Goal: Transaction & Acquisition: Purchase product/service

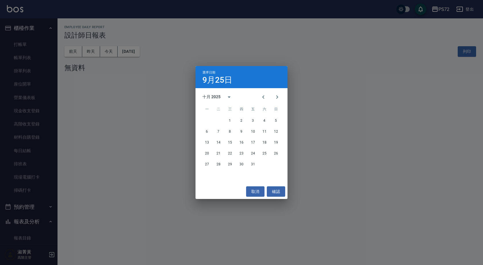
scroll to position [288, 0]
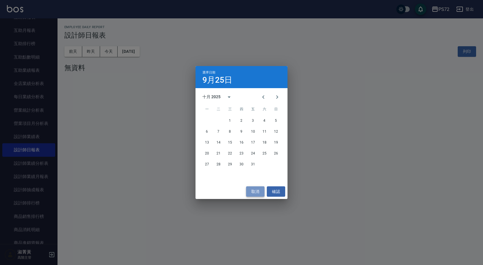
click at [261, 190] on button "取消" at bounding box center [255, 192] width 18 height 11
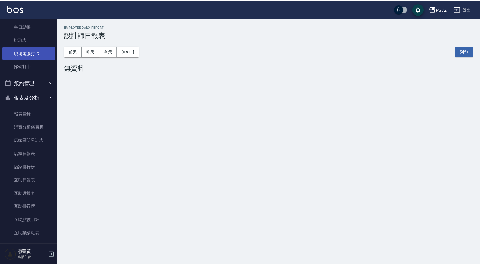
scroll to position [0, 0]
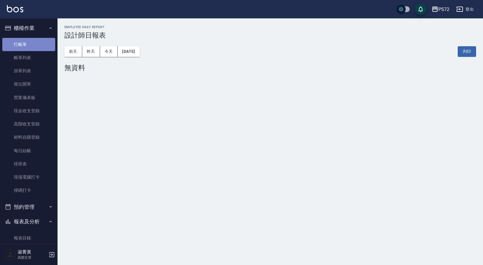
click at [28, 45] on link "打帳單" at bounding box center [28, 44] width 53 height 13
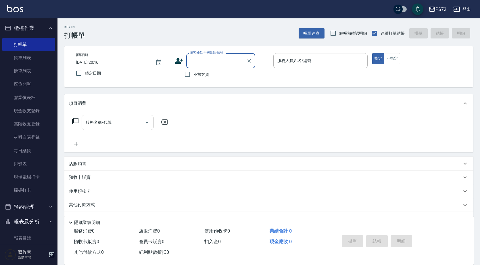
click at [208, 68] on div "顧客姓名/手機號碼/編號 顧客姓名/手機號碼/編號 不留客資" at bounding box center [222, 66] width 94 height 27
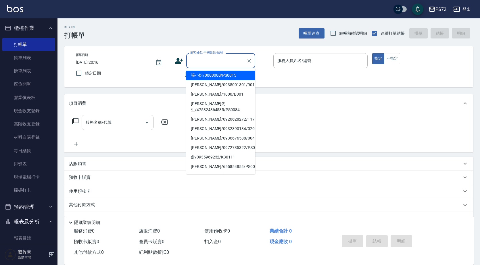
click at [209, 62] on input "顧客姓名/手機號碼/編號" at bounding box center [216, 61] width 55 height 10
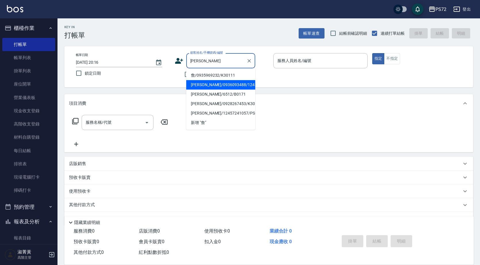
click at [207, 81] on li "[PERSON_NAME]/0936093488/124" at bounding box center [220, 84] width 69 height 9
type input "[PERSON_NAME]/0936093488/124"
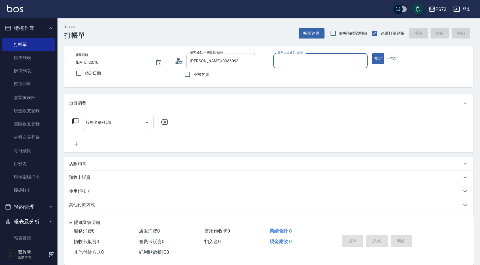
type input "[PERSON_NAME]-1"
click at [104, 122] on div "服務名稱/代號 服務名稱/代號" at bounding box center [118, 122] width 72 height 15
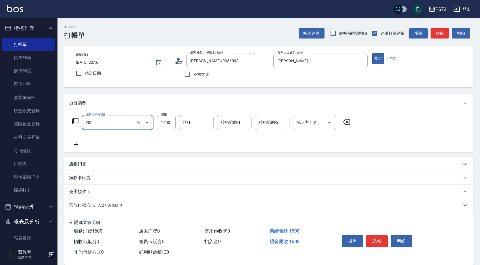
type input "冷燙燙髮(200)"
type input "2899"
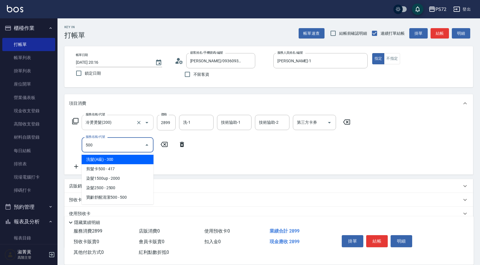
type input "洗髮(A級)(500)"
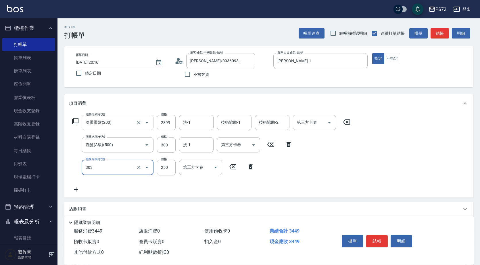
type input "剪髮(303)"
type input "350"
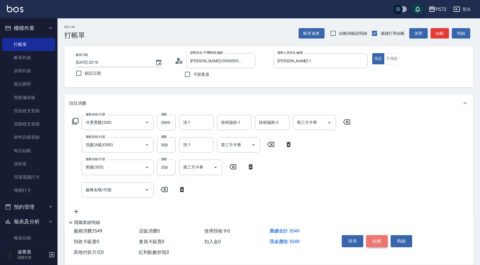
click at [375, 237] on button "結帳" at bounding box center [377, 241] width 22 height 12
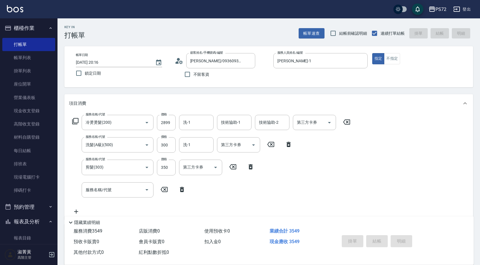
type input "[DATE] 20:17"
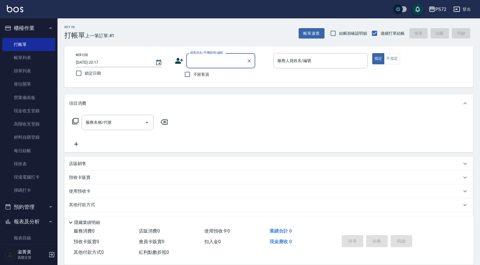
drag, startPoint x: 190, startPoint y: 73, endPoint x: 245, endPoint y: 71, distance: 54.4
click at [194, 73] on label "不留客資" at bounding box center [195, 74] width 28 height 12
click at [194, 73] on input "不留客資" at bounding box center [187, 74] width 12 height 12
checkbox input "true"
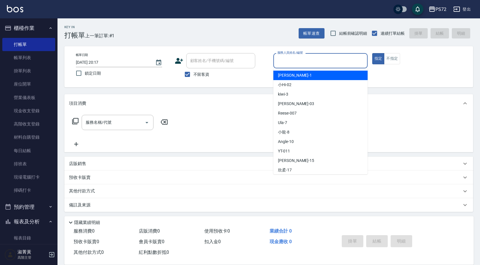
click at [308, 60] on input "服務人員姓名/編號" at bounding box center [320, 61] width 89 height 10
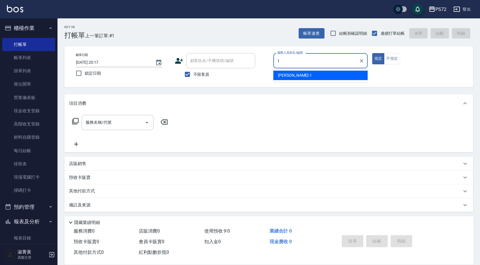
type input "[PERSON_NAME]-1"
type button "true"
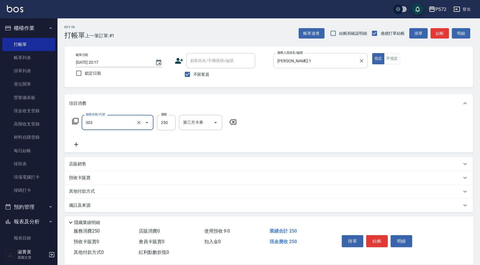
type input "剪髮(303)"
type input "350"
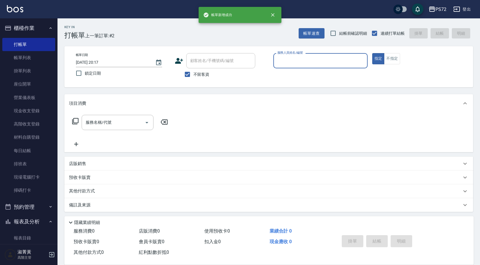
click at [296, 67] on div "服務人員姓名/編號" at bounding box center [320, 60] width 94 height 15
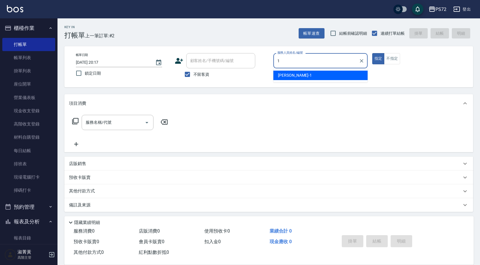
type input "[PERSON_NAME]-1"
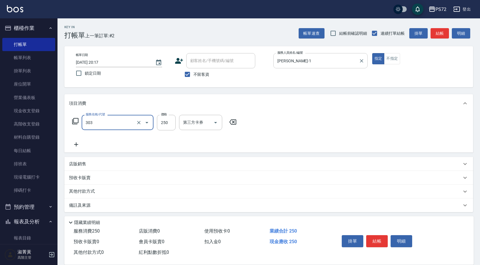
type input "剪髮(303)"
type input "400"
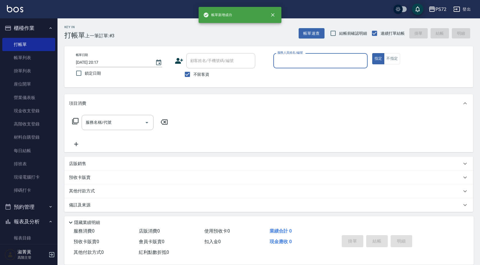
click at [302, 64] on input "服務人員姓名/編號" at bounding box center [320, 61] width 89 height 10
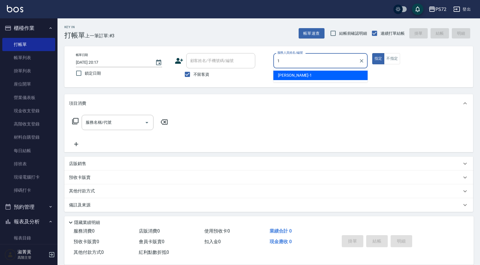
type input "[PERSON_NAME]-1"
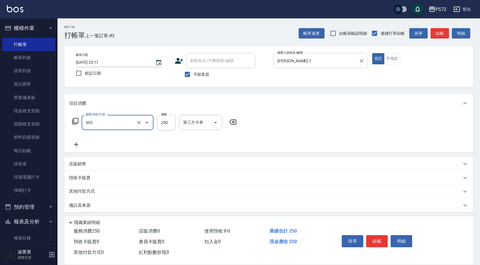
type input "剪髮(303)"
type input "400"
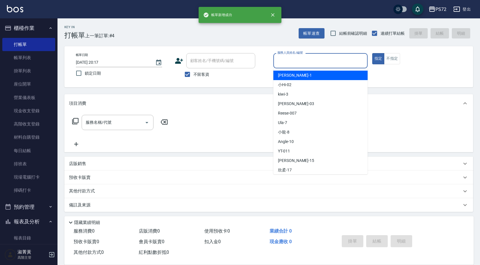
click at [302, 64] on input "服務人員姓名/編號" at bounding box center [320, 61] width 89 height 10
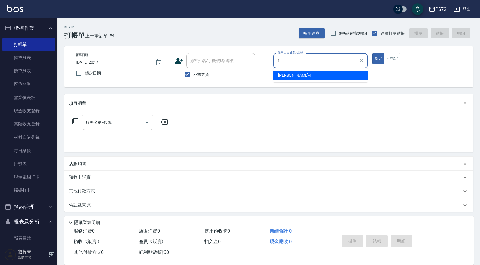
type input "[PERSON_NAME]-1"
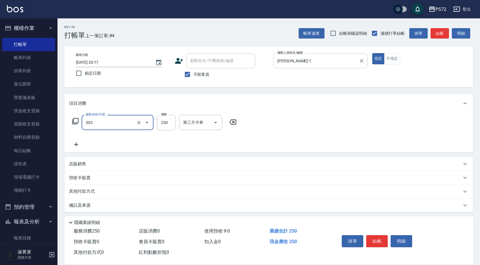
type input "剪髮(303)"
type input "350"
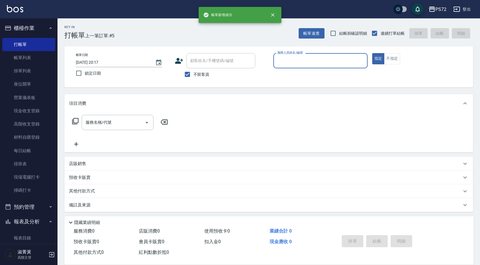
click at [303, 64] on input "服務人員姓名/編號" at bounding box center [320, 61] width 89 height 10
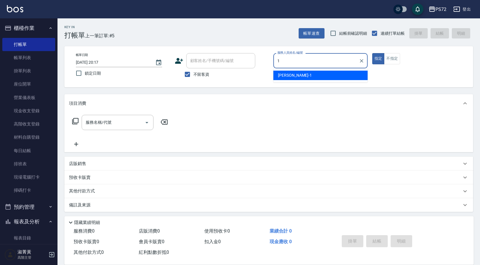
type input "[PERSON_NAME]-1"
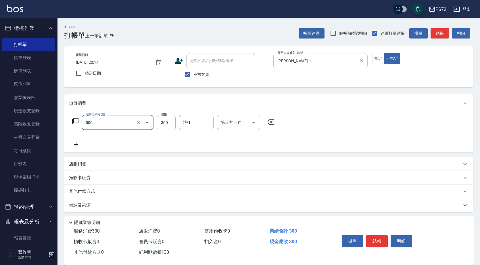
type input "洗髮(A級)(500)"
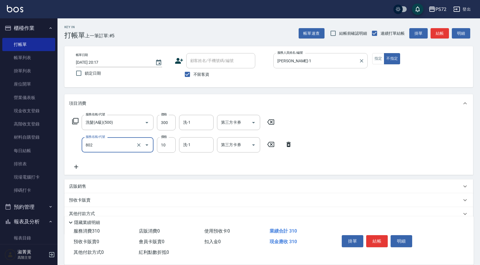
type input "潤絲(802)"
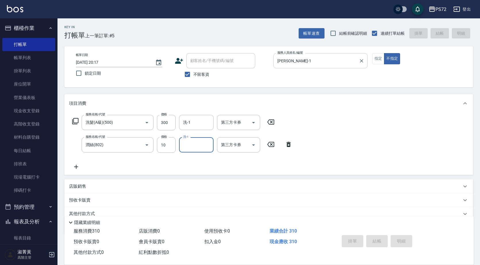
type input "[DATE] 20:18"
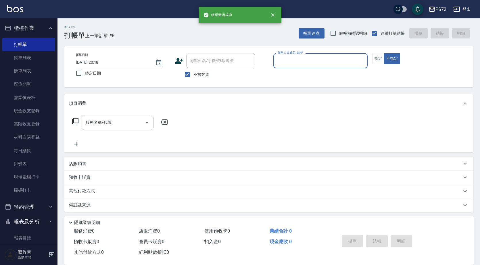
click at [303, 64] on input "服務人員姓名/編號" at bounding box center [320, 61] width 89 height 10
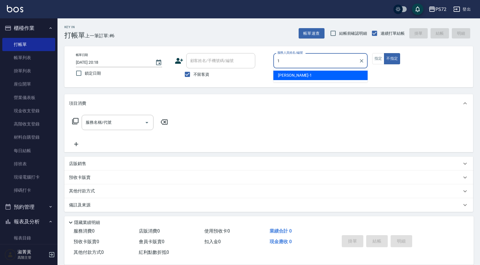
type input "[PERSON_NAME]-1"
type button "false"
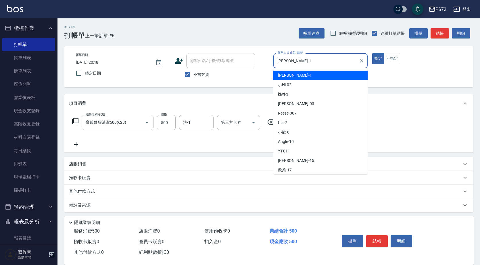
click at [302, 64] on input "[PERSON_NAME]-1" at bounding box center [316, 61] width 81 height 10
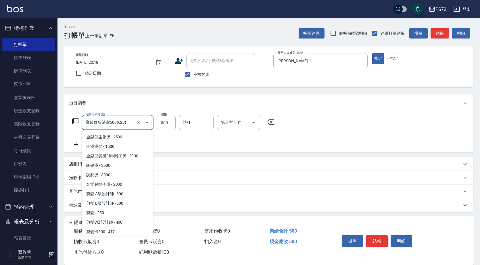
click at [131, 119] on input "寶齡舒醒清潔500(628)" at bounding box center [109, 123] width 51 height 10
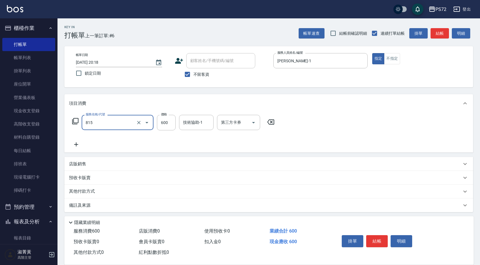
type input "補燙600以下(815)"
type input "500"
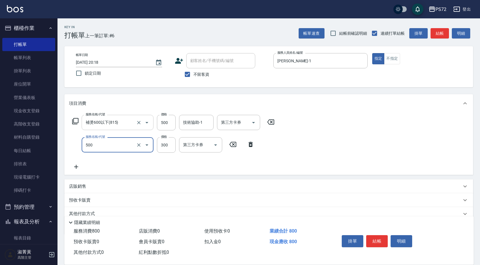
type input "洗髮(A級)(500)"
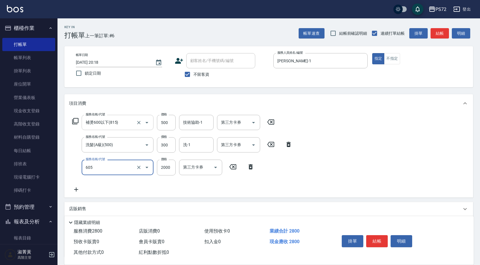
type input "結構式護髮單次(605)"
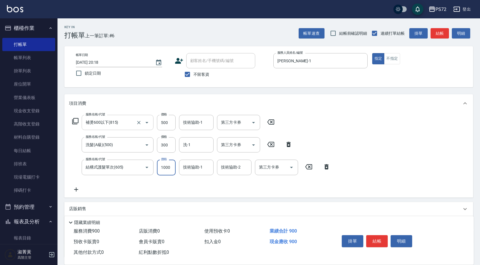
type input "1000"
drag, startPoint x: 374, startPoint y: 237, endPoint x: 362, endPoint y: 238, distance: 12.1
click at [367, 238] on button "結帳" at bounding box center [377, 241] width 22 height 12
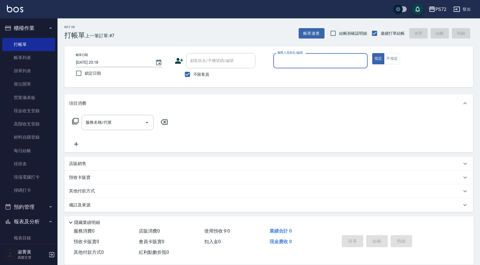
drag, startPoint x: 191, startPoint y: 75, endPoint x: 200, endPoint y: 67, distance: 12.0
click at [191, 75] on input "不留客資" at bounding box center [187, 74] width 12 height 12
checkbox input "false"
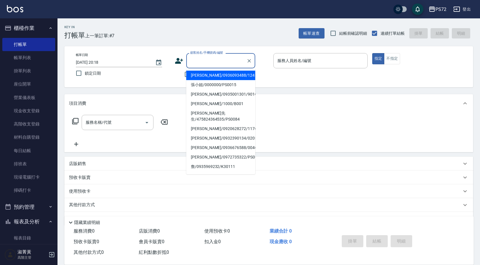
click at [208, 56] on input "顧客姓名/手機號碼/編號" at bounding box center [216, 61] width 55 height 10
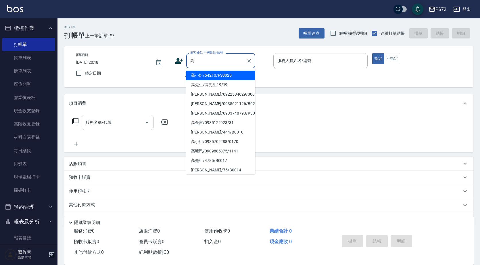
click at [213, 95] on li "[PERSON_NAME]/0922584629/0004" at bounding box center [220, 94] width 69 height 9
type input "[PERSON_NAME]/0922584629/0004"
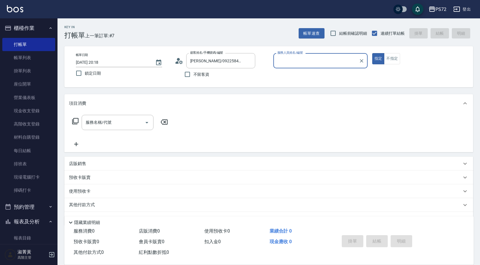
type input "[PERSON_NAME]-1"
click at [117, 122] on input "服務名稱/代號" at bounding box center [113, 123] width 58 height 10
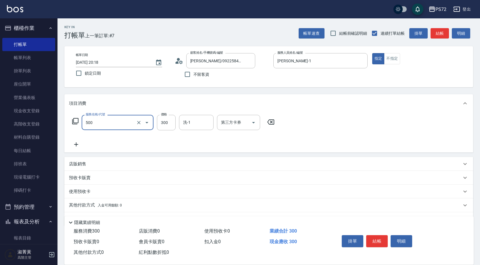
type input "洗髮(A級)(500)"
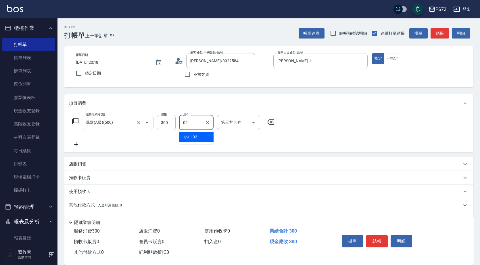
type input "小Hi-02"
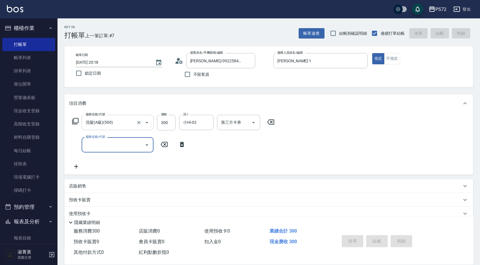
type input "[DATE] 20:19"
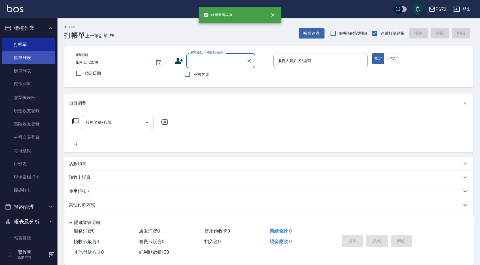
click at [38, 55] on link "帳單列表" at bounding box center [28, 57] width 53 height 13
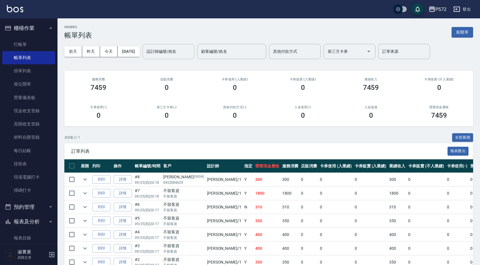
click at [176, 45] on div "設計師編號/姓名" at bounding box center [169, 51] width 52 height 15
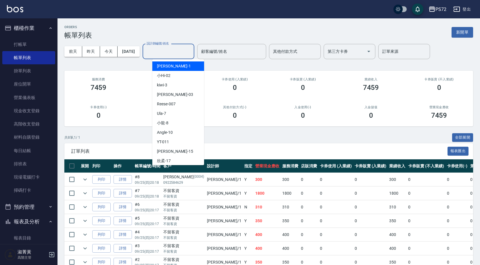
click at [178, 67] on div "[PERSON_NAME] -1" at bounding box center [178, 66] width 52 height 9
type input "[PERSON_NAME]-1"
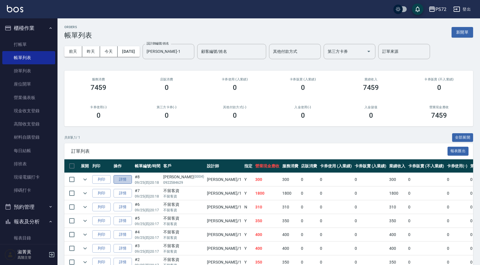
click at [124, 178] on link "詳情" at bounding box center [123, 179] width 18 height 9
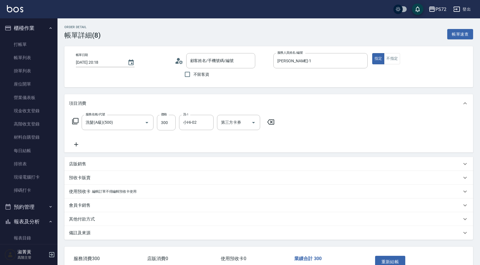
type input "[DATE] 20:18"
type input "[PERSON_NAME]-1"
type input "洗髮(A級)(500)"
click at [83, 164] on p "店販銷售" at bounding box center [77, 164] width 17 height 6
type input "[PERSON_NAME]/0922584629/0004"
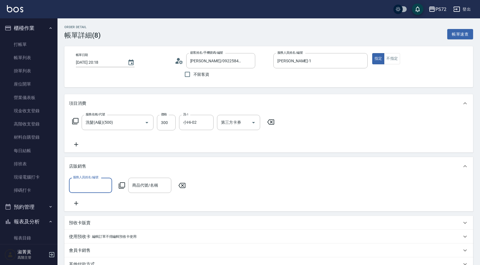
click at [101, 187] on input "服務人員姓名/編號" at bounding box center [91, 186] width 38 height 10
type input "13"
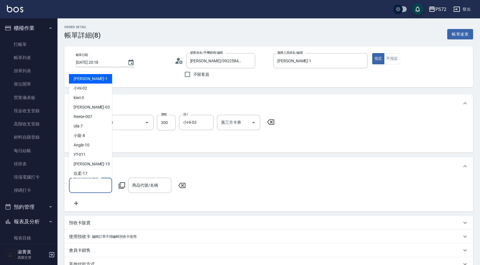
click at [101, 186] on input "服務人員姓名/編號" at bounding box center [91, 186] width 38 height 10
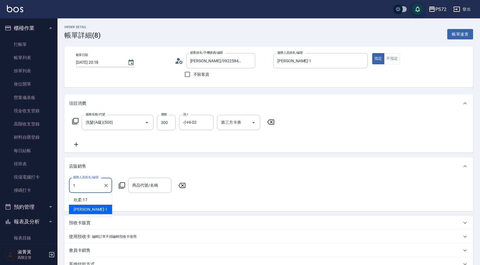
type input "[PERSON_NAME]-1"
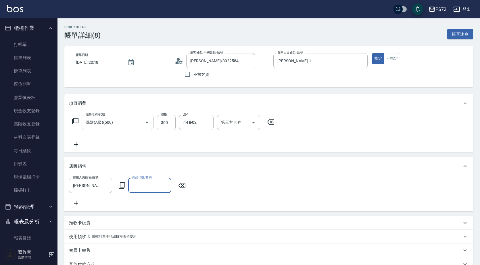
click at [122, 183] on icon at bounding box center [121, 185] width 7 height 7
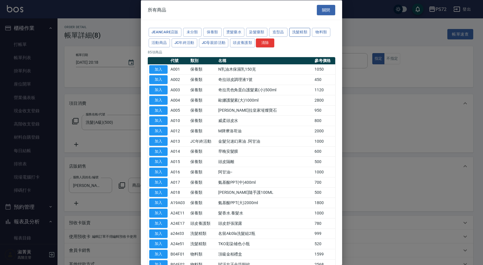
click at [298, 35] on button "洗髮精類" at bounding box center [299, 32] width 21 height 9
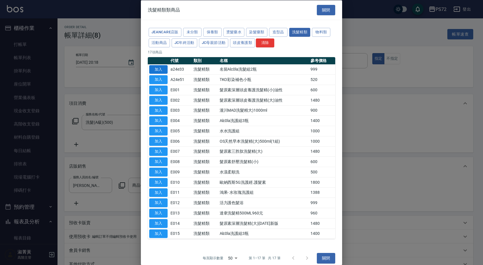
click at [160, 70] on button "加入" at bounding box center [158, 69] width 18 height 9
type input "名留Alc0la洗髮組2瓶"
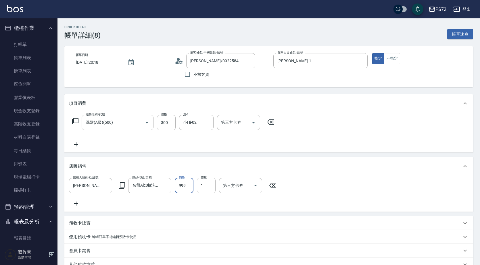
click at [179, 184] on input "999" at bounding box center [184, 186] width 19 height 16
type input "1000"
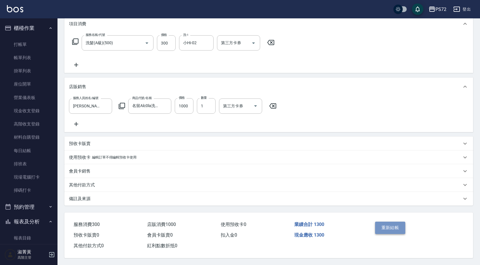
click at [396, 224] on button "重新結帳" at bounding box center [390, 228] width 30 height 12
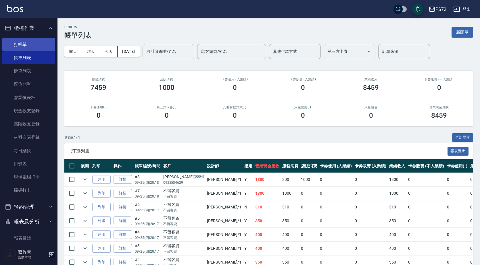
click at [50, 45] on link "打帳單" at bounding box center [28, 44] width 53 height 13
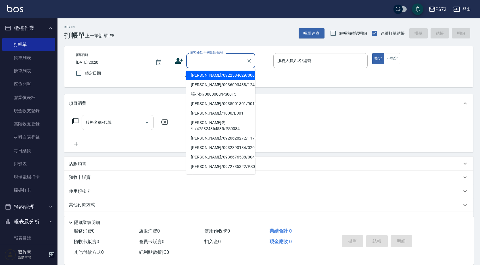
click at [212, 60] on input "顧客姓名/手機號碼/編號" at bounding box center [216, 61] width 55 height 10
type input "ㄉ"
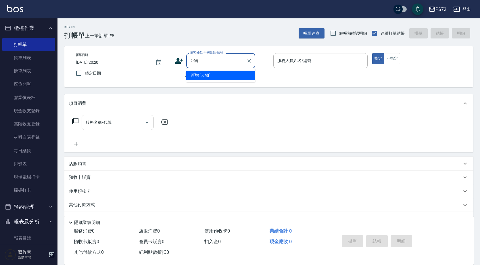
type input "ㄉ"
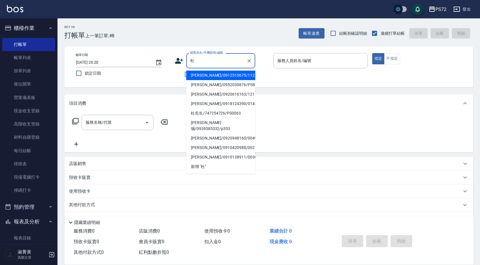
click at [213, 74] on li "[PERSON_NAME]/0912510675/112" at bounding box center [220, 75] width 69 height 9
type input "[PERSON_NAME]/0912510675/112"
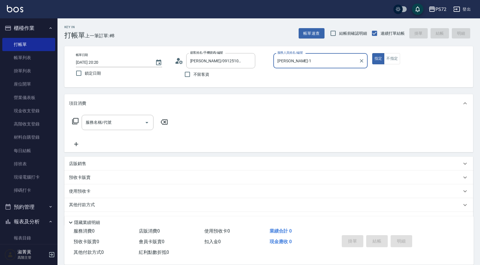
type input "[PERSON_NAME]-1"
click at [130, 118] on input "服務名稱/代號" at bounding box center [113, 123] width 58 height 10
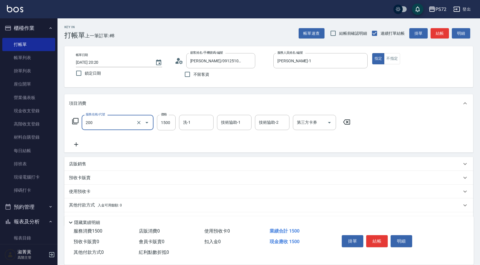
type input "冷燙燙髮(200)"
type input "1500"
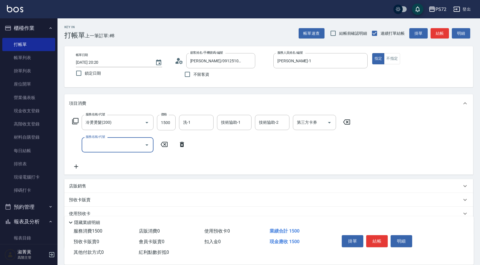
click at [78, 184] on p "店販銷售" at bounding box center [77, 186] width 17 height 6
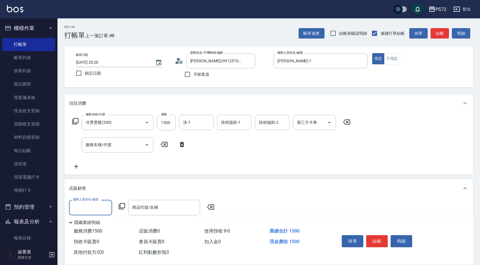
click at [103, 204] on input "服務人員姓名/編號" at bounding box center [91, 208] width 38 height 10
type input "[PERSON_NAME]-1"
click at [125, 205] on div "服務人員姓名/編號 [PERSON_NAME]-1 服務人員姓名/編號 商品代號/名稱 商品代號/名稱" at bounding box center [143, 207] width 149 height 15
click at [122, 205] on icon at bounding box center [121, 206] width 7 height 7
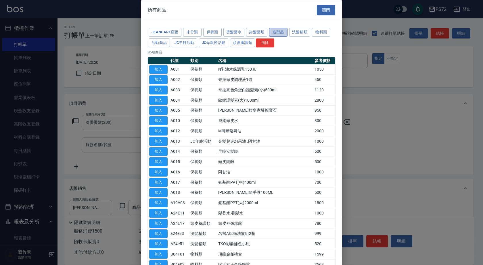
click at [287, 31] on button "造型品" at bounding box center [278, 32] width 18 height 9
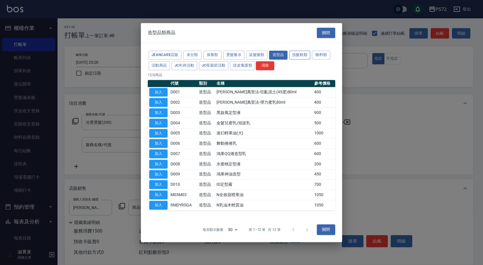
click at [296, 31] on div "造型品類商品 關閉" at bounding box center [241, 33] width 201 height 20
drag, startPoint x: 302, startPoint y: 50, endPoint x: 301, endPoint y: 54, distance: 3.5
click at [302, 51] on div "JeanCare店販 未分類 保養類 燙髮藥水 染髮藥類 造型品 洗髮精類 物料類 活動商品 JC年終活動 JC母親節活動 頭皮養護類 清除" at bounding box center [241, 60] width 187 height 21
click at [298, 57] on button "洗髮精類" at bounding box center [299, 55] width 21 height 9
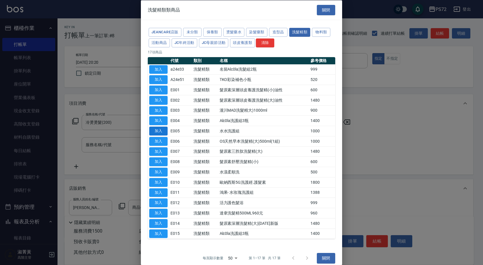
click at [158, 131] on button "加入" at bounding box center [158, 131] width 18 height 9
type input "水水洗護組"
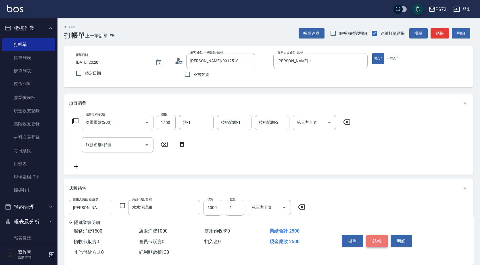
click at [379, 239] on button "結帳" at bounding box center [377, 241] width 22 height 12
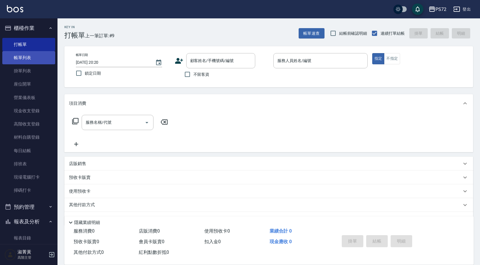
click at [19, 58] on link "帳單列表" at bounding box center [28, 57] width 53 height 13
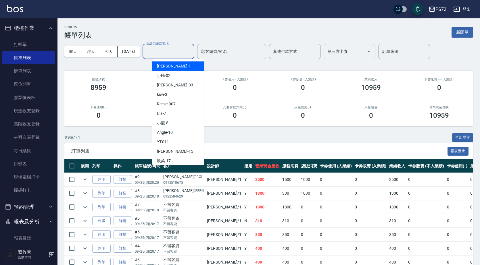
click at [182, 51] on input "設計師編號/姓名" at bounding box center [168, 52] width 47 height 10
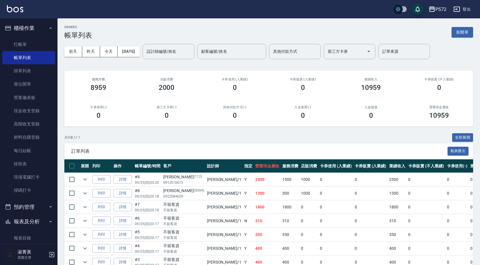
click at [217, 128] on div "ORDERS 帳單列表 新開單 [DATE] [DATE] [DATE] [DATE] 設計師編號/姓名 設計師編號/姓名 顧客編號/姓名 顧客編號/姓名 其…" at bounding box center [269, 168] width 423 height 301
click at [24, 45] on link "打帳單" at bounding box center [28, 44] width 53 height 13
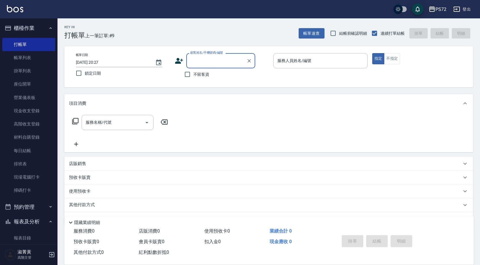
click at [204, 59] on input "顧客姓名/手機號碼/編號" at bounding box center [216, 61] width 55 height 10
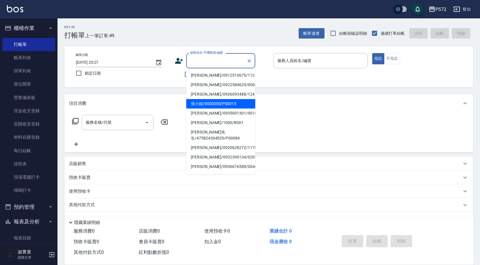
drag, startPoint x: 211, startPoint y: 103, endPoint x: 258, endPoint y: 74, distance: 55.3
click at [212, 102] on li "張小姐/0000000/PS0015" at bounding box center [220, 103] width 69 height 9
type input "張小姐/0000000/PS0015"
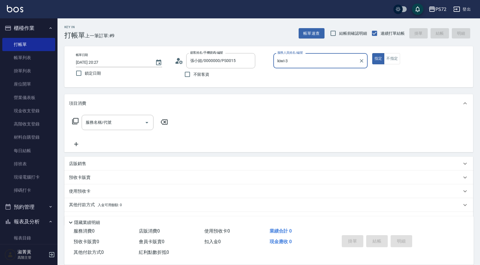
click at [290, 64] on input "kiwi-3" at bounding box center [316, 61] width 81 height 10
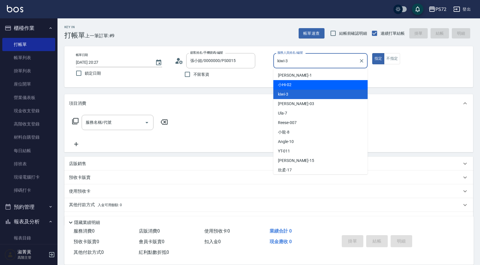
click at [288, 85] on span "小Hi -02" at bounding box center [285, 85] width 14 height 6
type input "小Hi-02"
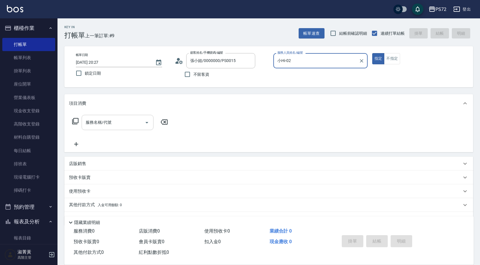
click at [128, 121] on input "服務名稱/代號" at bounding box center [113, 123] width 58 height 10
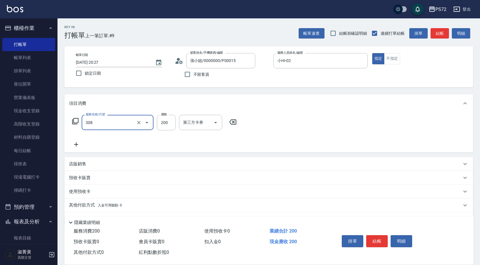
type input "學生剪髮(UP)(308)"
type input "300"
click at [377, 238] on button "結帳" at bounding box center [377, 241] width 22 height 12
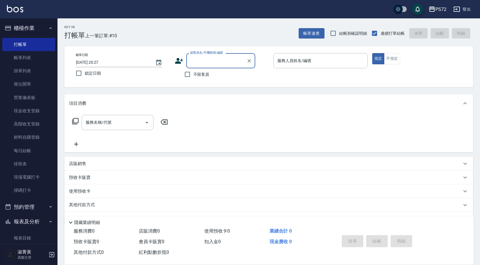
click at [239, 62] on input "顧客姓名/手機號碼/編號" at bounding box center [216, 61] width 55 height 10
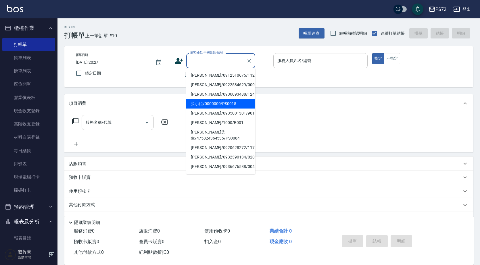
drag, startPoint x: 230, startPoint y: 104, endPoint x: 286, endPoint y: 68, distance: 65.9
click at [232, 103] on li "張小姐/0000000/PS0015" at bounding box center [220, 103] width 69 height 9
type input "張小姐/0000000/PS0015"
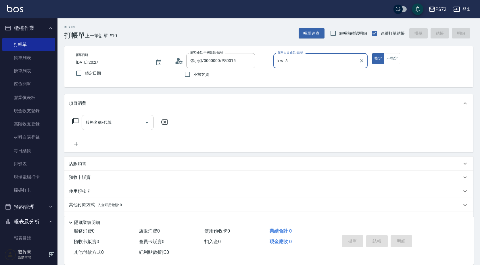
click at [294, 58] on input "kiwi-3" at bounding box center [316, 61] width 81 height 10
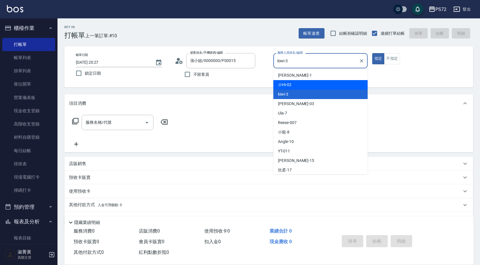
click at [286, 86] on span "小Hi -02" at bounding box center [285, 85] width 14 height 6
type input "小Hi-02"
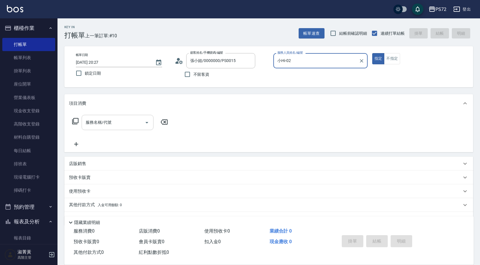
click at [137, 124] on input "服務名稱/代號" at bounding box center [113, 123] width 58 height 10
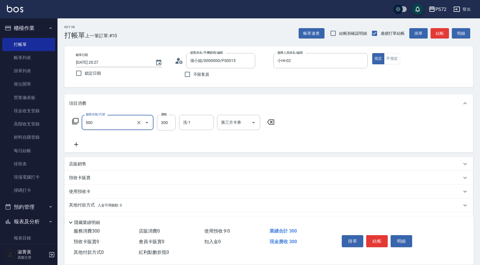
type input "洗髮(A級)(500)"
click at [371, 241] on button "結帳" at bounding box center [377, 241] width 22 height 12
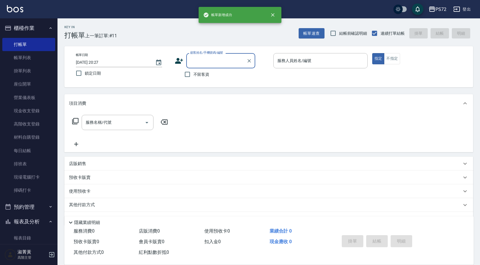
click at [180, 64] on icon at bounding box center [179, 61] width 9 height 9
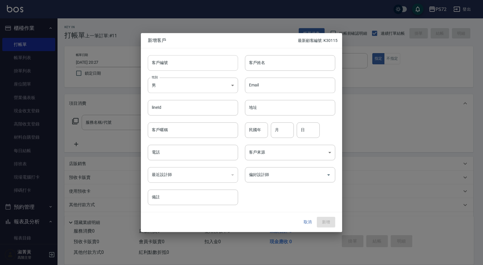
click at [178, 64] on input "客戶編號" at bounding box center [193, 63] width 90 height 16
type input "b"
type input "B0321"
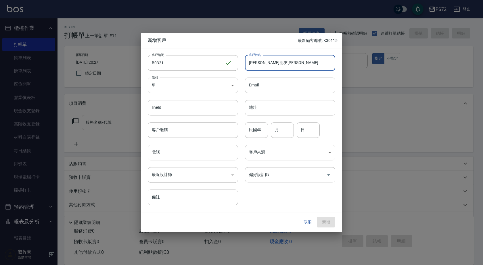
type input "[PERSON_NAME]朋友[PERSON_NAME]"
click at [153, 85] on body "PS72 登出 櫃檯作業 打帳單 帳單列表 掛單列表 座位開單 營業儀表板 現金收支登錄 高階收支登錄 材料自購登錄 每日結帳 排班表 現場電腦打卡 掃碼打卡…" at bounding box center [241, 140] width 483 height 281
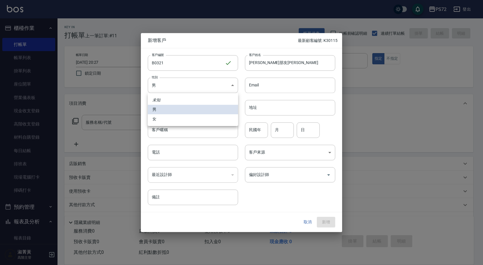
click at [170, 118] on li "女" at bounding box center [193, 118] width 90 height 9
type input "[DEMOGRAPHIC_DATA]"
click at [174, 157] on input "電話" at bounding box center [193, 153] width 90 height 16
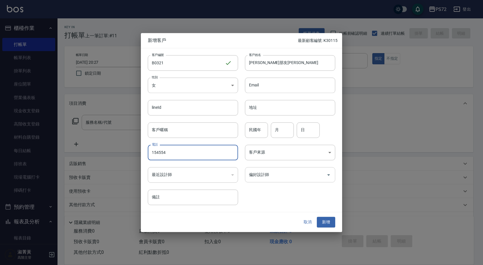
type input "154554"
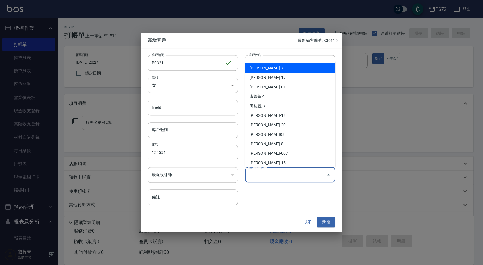
click at [257, 177] on input "偏好設計師" at bounding box center [286, 175] width 76 height 10
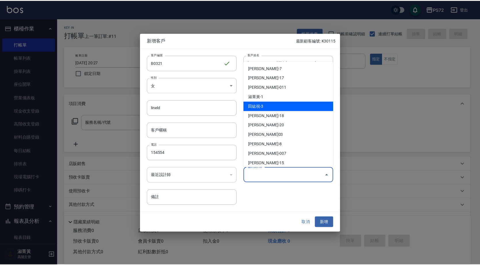
scroll to position [31, 0]
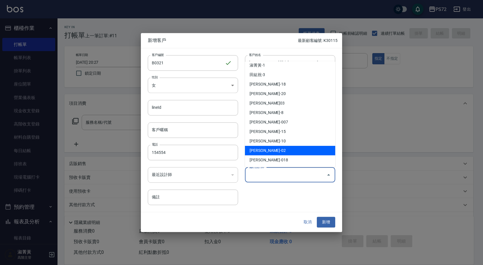
click at [284, 147] on li "[PERSON_NAME]-02" at bounding box center [290, 150] width 90 height 9
type input "高瑞蓮"
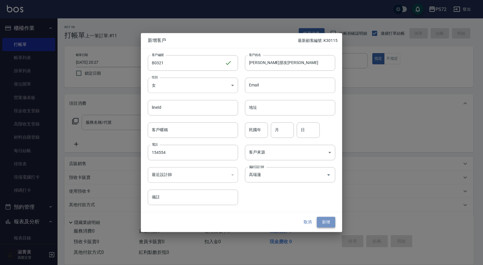
click at [325, 220] on button "新增" at bounding box center [326, 222] width 18 height 11
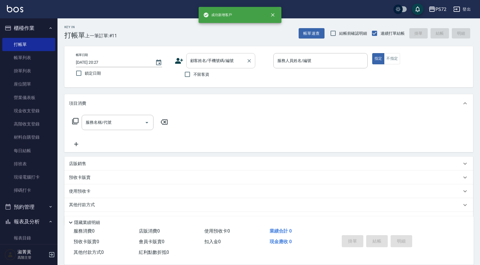
click at [212, 62] on input "顧客姓名/手機號碼/編號" at bounding box center [216, 61] width 55 height 10
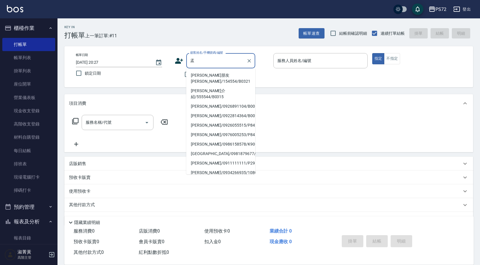
click at [228, 75] on li "[PERSON_NAME]朋友[PERSON_NAME]/154554/B0321" at bounding box center [220, 79] width 69 height 16
type input "[PERSON_NAME]朋友[PERSON_NAME]/154554/B0321"
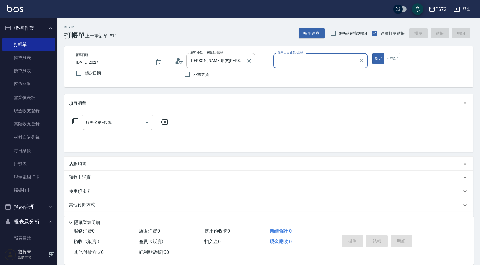
type input "小Hi-02"
click at [131, 117] on div "服務名稱/代號" at bounding box center [118, 122] width 72 height 15
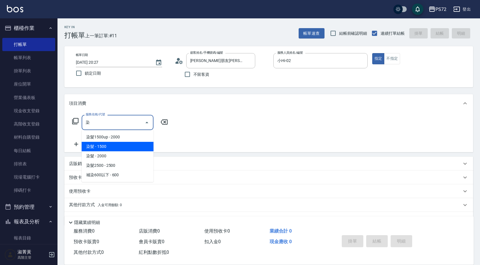
click at [134, 146] on span "染髮 - 1500" at bounding box center [118, 146] width 72 height 9
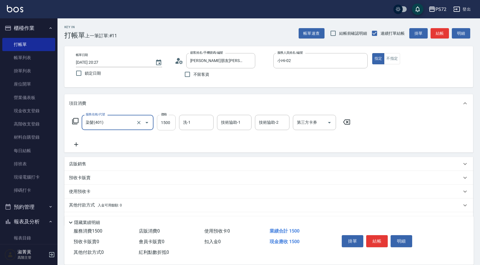
type input "染髮(401)"
click at [170, 123] on input "1500" at bounding box center [166, 123] width 19 height 16
type input "3000"
click at [371, 236] on button "結帳" at bounding box center [377, 241] width 22 height 12
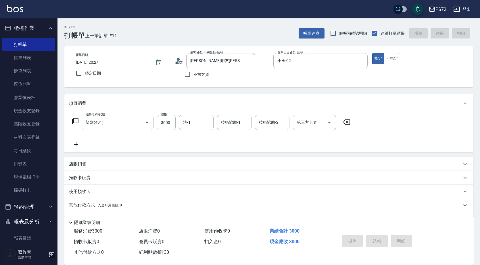
type input "[DATE] 20:29"
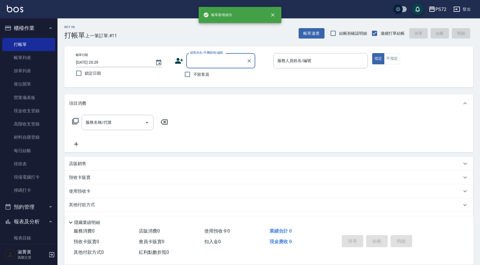
scroll to position [0, 0]
click at [201, 58] on input "顧客姓名/手機號碼/編號" at bounding box center [216, 61] width 55 height 10
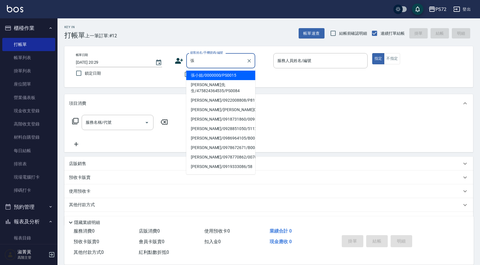
drag, startPoint x: 217, startPoint y: 77, endPoint x: 260, endPoint y: 64, distance: 45.0
click at [217, 77] on li "張小姐/0000000/PS0015" at bounding box center [220, 75] width 69 height 9
type input "張小姐/0000000/PS0015"
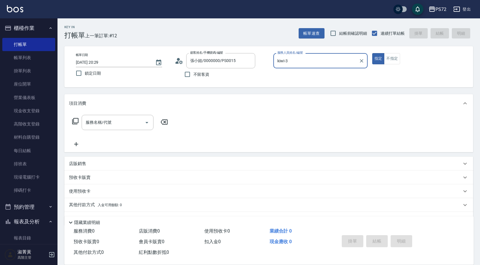
click at [290, 60] on input "kiwi-3" at bounding box center [316, 61] width 81 height 10
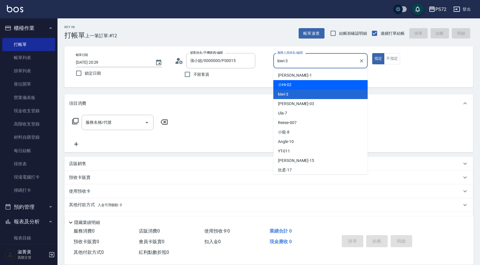
click at [289, 81] on div "小Hi -02" at bounding box center [320, 84] width 94 height 9
type input "小Hi-02"
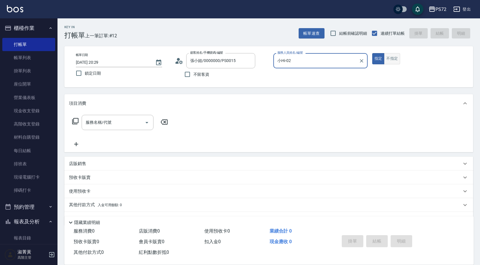
click at [399, 54] on button "不指定" at bounding box center [392, 58] width 16 height 11
drag, startPoint x: 119, startPoint y: 128, endPoint x: 126, endPoint y: 128, distance: 6.9
click at [121, 128] on div "服務名稱/代號" at bounding box center [118, 122] width 72 height 15
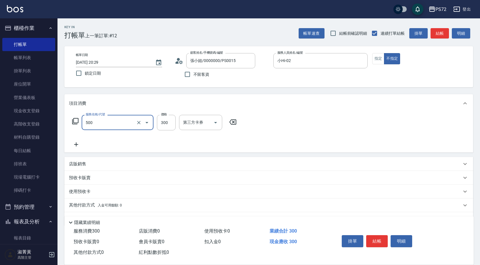
type input "洗髮(A級)(500)"
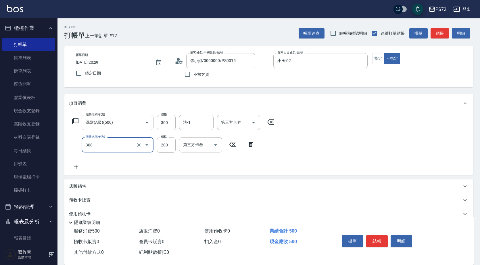
drag, startPoint x: 87, startPoint y: 146, endPoint x: 65, endPoint y: 145, distance: 21.6
click at [65, 145] on div "服務名稱/代號 洗髮(A級)(500) 服務名稱/代號 價格 300 價格 洗-1 洗-1 第三方卡券 第三方卡券 服務名稱/代號 308 服務名稱/代號 價…" at bounding box center [268, 144] width 409 height 62
type input "潤絲(802)"
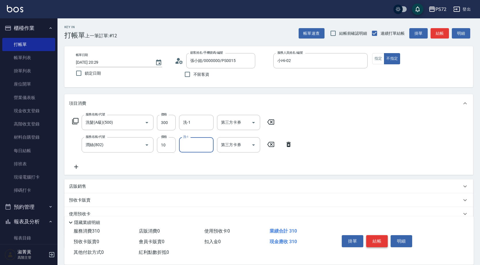
click at [374, 240] on button "結帳" at bounding box center [377, 241] width 22 height 12
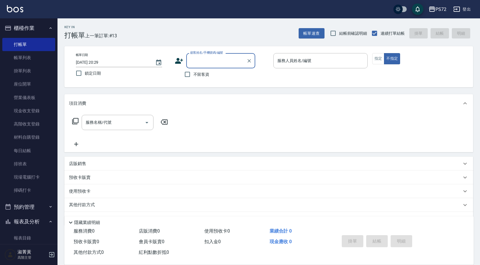
click at [200, 65] on input "顧客姓名/手機號碼/編號" at bounding box center [216, 61] width 55 height 10
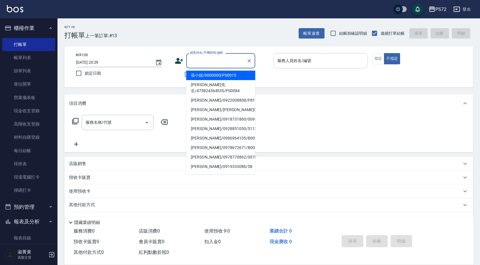
drag, startPoint x: 211, startPoint y: 76, endPoint x: 301, endPoint y: 65, distance: 90.7
click at [212, 76] on li "張小姐/0000000/PS0015" at bounding box center [220, 75] width 69 height 9
type input "張小姐/0000000/PS0015"
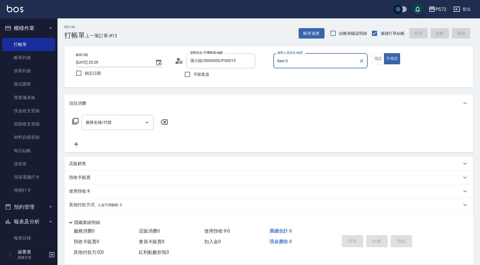
click at [301, 64] on input "kiwi-3" at bounding box center [316, 61] width 81 height 10
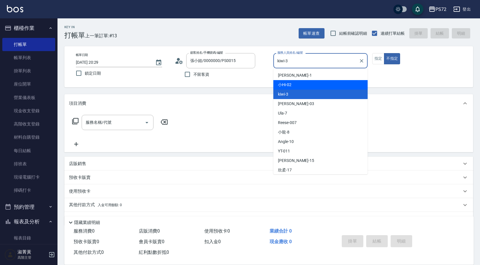
click at [304, 86] on div "小Hi -02" at bounding box center [320, 84] width 94 height 9
type input "小Hi-02"
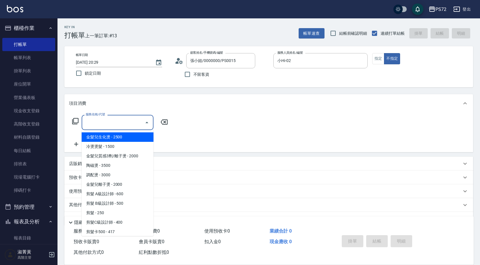
click at [136, 125] on input "服務名稱/代號" at bounding box center [113, 123] width 58 height 10
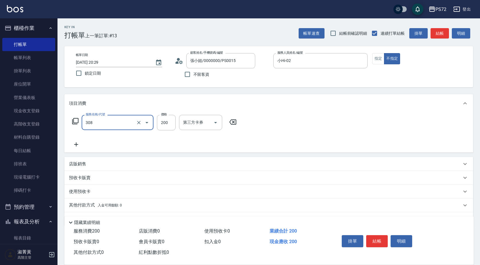
type input "學生剪髮(UP)(308)"
type input "300"
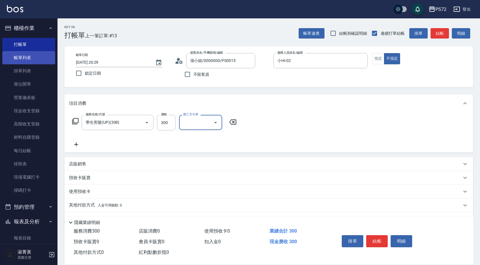
click at [17, 58] on link "帳單列表" at bounding box center [28, 57] width 53 height 13
click at [31, 53] on link "帳單列表" at bounding box center [28, 57] width 53 height 13
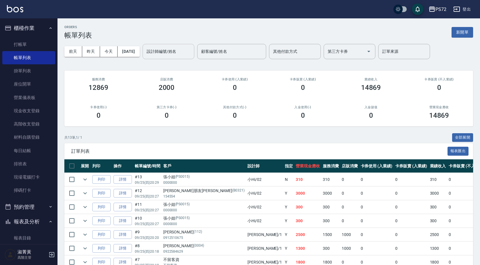
click at [185, 48] on input "設計師編號/姓名" at bounding box center [168, 52] width 47 height 10
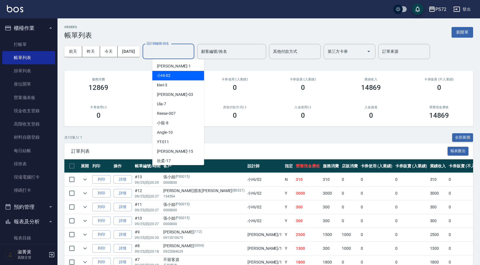
click at [172, 74] on div "小Hi -02" at bounding box center [178, 75] width 52 height 9
type input "小Hi-02"
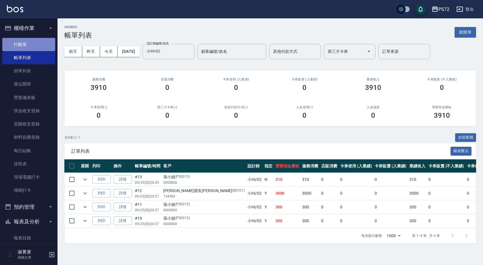
click at [31, 43] on link "打帳單" at bounding box center [28, 44] width 53 height 13
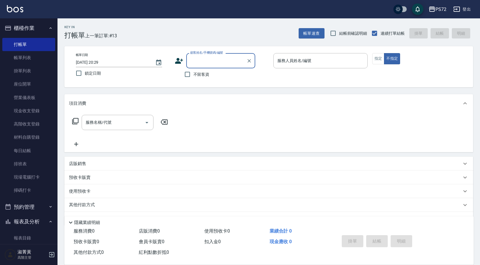
click at [204, 59] on input "顧客姓名/手機號碼/編號" at bounding box center [216, 61] width 55 height 10
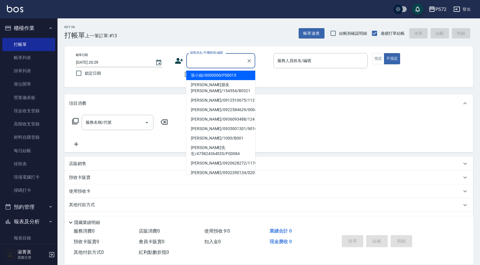
drag, startPoint x: 198, startPoint y: 76, endPoint x: 280, endPoint y: 77, distance: 81.9
click at [200, 76] on li "張小姐/0000000/PS0015" at bounding box center [220, 75] width 69 height 9
type input "張小姐/0000000/PS0015"
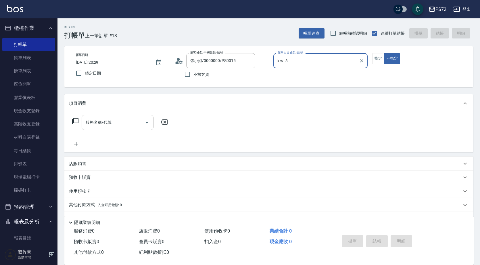
click at [283, 63] on input "kiwi-3" at bounding box center [316, 61] width 81 height 10
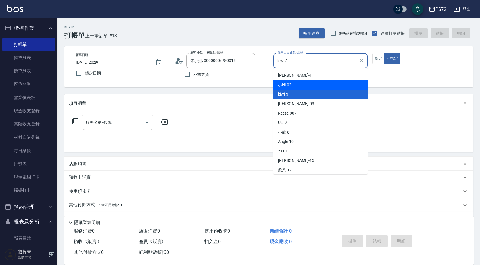
click at [290, 83] on span "小Hi -02" at bounding box center [285, 85] width 14 height 6
type input "小Hi-02"
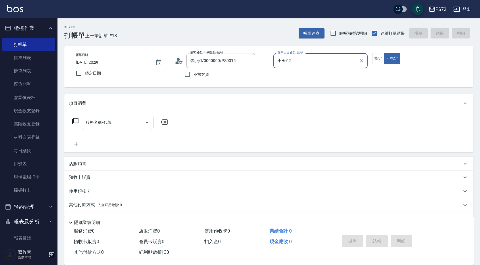
click at [115, 124] on input "服務名稱/代號" at bounding box center [113, 123] width 58 height 10
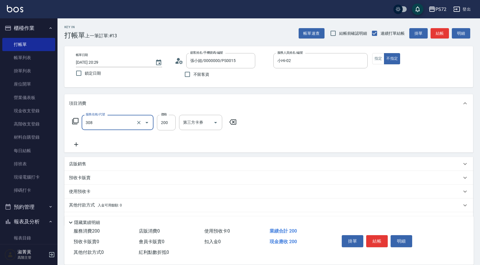
type input "學生剪髮(UP)(308)"
type input "300"
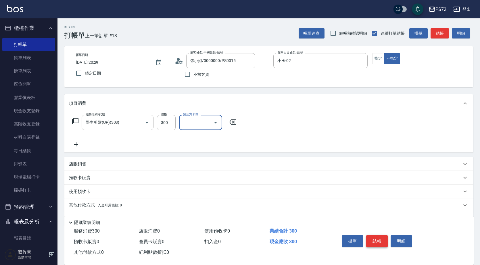
click at [375, 237] on button "結帳" at bounding box center [377, 241] width 22 height 12
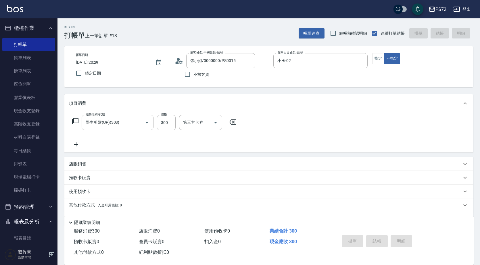
type input "[DATE] 20:30"
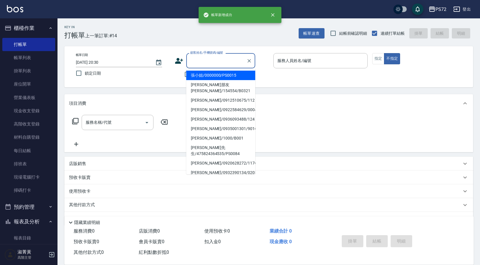
click at [193, 61] on input "顧客姓名/手機號碼/編號" at bounding box center [216, 61] width 55 height 10
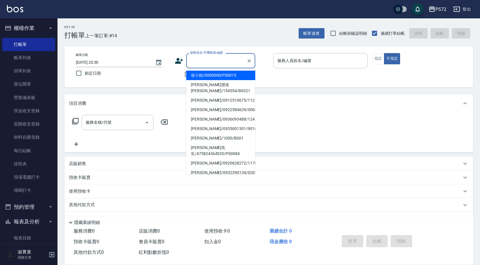
click at [198, 75] on li "張小姐/0000000/PS0015" at bounding box center [220, 75] width 69 height 9
type input "張小姐/0000000/PS0015"
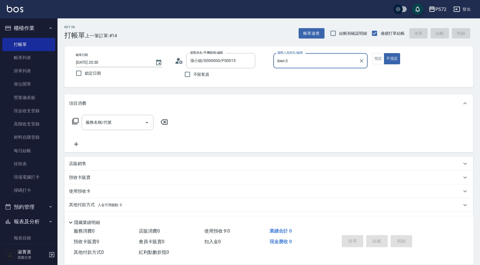
click at [282, 66] on div "kiwi-3 服務人員姓名/編號" at bounding box center [320, 60] width 94 height 15
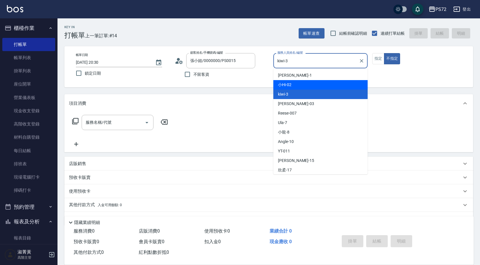
click at [285, 83] on span "小Hi -02" at bounding box center [285, 85] width 14 height 6
type input "小Hi-02"
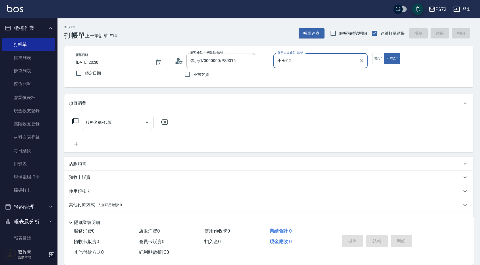
drag, startPoint x: 114, startPoint y: 122, endPoint x: 122, endPoint y: 122, distance: 8.1
click at [116, 122] on input "服務名稱/代號" at bounding box center [113, 123] width 58 height 10
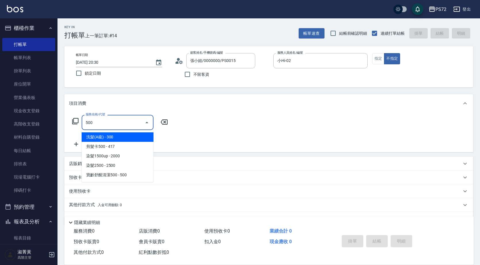
type input "洗髮(A級)(500)"
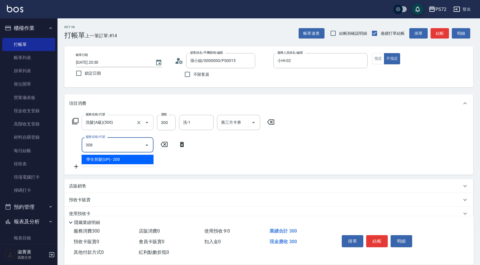
type input "學生剪髮(UP)(308)"
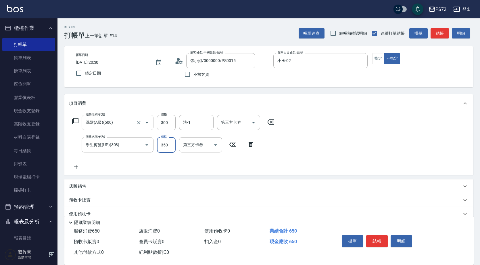
type input "350"
click at [375, 240] on button "結帳" at bounding box center [377, 241] width 22 height 12
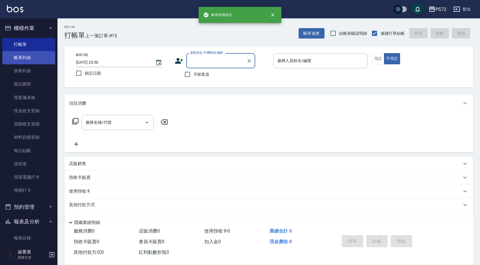
click at [22, 60] on link "帳單列表" at bounding box center [28, 57] width 53 height 13
click at [37, 60] on link "帳單列表" at bounding box center [28, 57] width 53 height 13
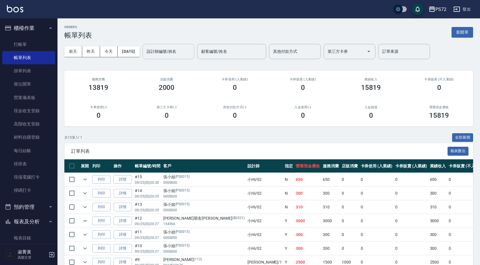
click at [181, 53] on input "設計師編號/姓名" at bounding box center [168, 52] width 47 height 10
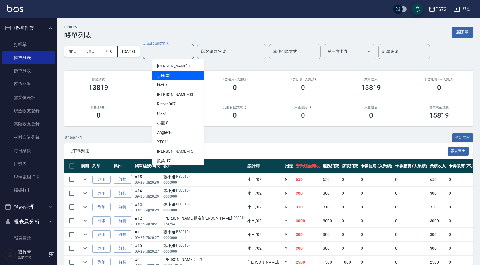
click at [179, 76] on div "小Hi -02" at bounding box center [178, 75] width 52 height 9
type input "小Hi-02"
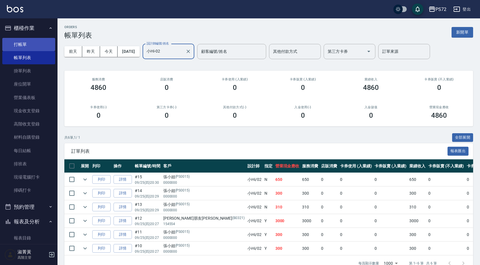
click at [35, 43] on link "打帳單" at bounding box center [28, 44] width 53 height 13
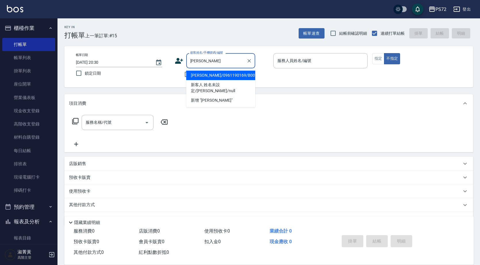
click at [244, 74] on li "[PERSON_NAME]/0961190169/B0074" at bounding box center [220, 75] width 69 height 9
type input "[PERSON_NAME]/0961190169/B0074"
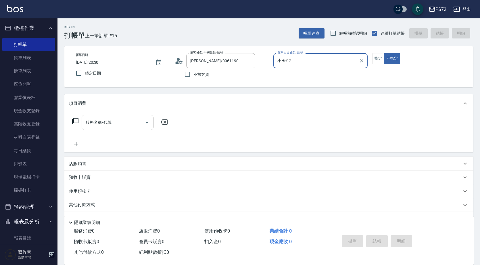
type input "小Hi-02"
click at [98, 124] on div "服務名稱/代號 服務名稱/代號" at bounding box center [118, 122] width 72 height 15
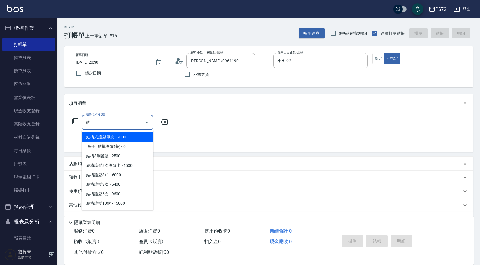
click at [110, 133] on span "結構式護髮單次 - 2000" at bounding box center [118, 137] width 72 height 9
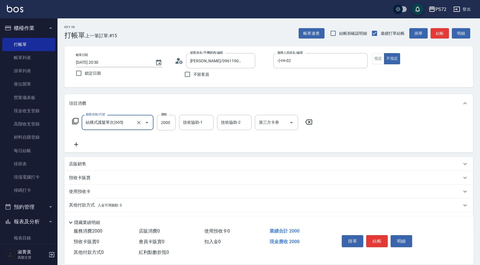
type input "結構式護髮單次(605)"
click at [74, 143] on icon at bounding box center [76, 144] width 14 height 7
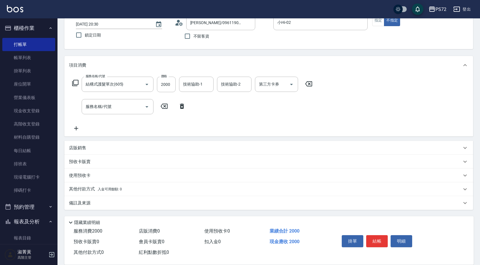
click at [76, 132] on icon at bounding box center [76, 128] width 14 height 7
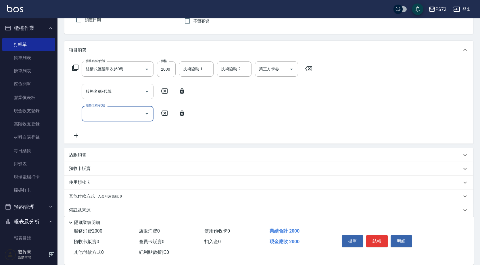
scroll to position [61, 0]
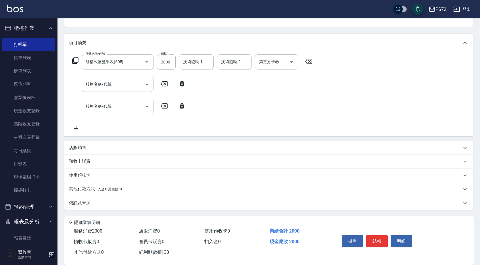
click at [76, 131] on icon at bounding box center [76, 128] width 14 height 7
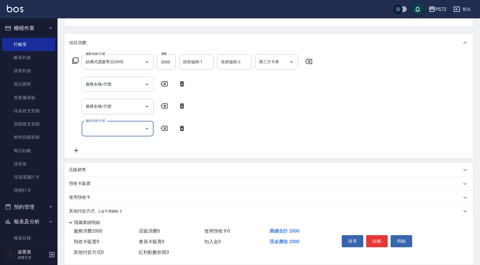
click at [103, 88] on input "服務名稱/代號" at bounding box center [113, 84] width 58 height 10
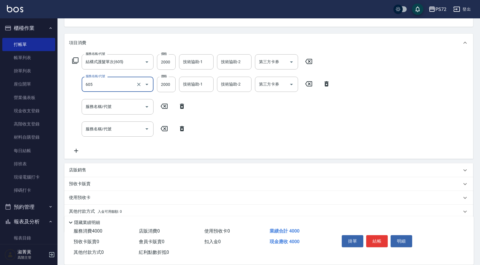
type input "結構式護髮單次(605)"
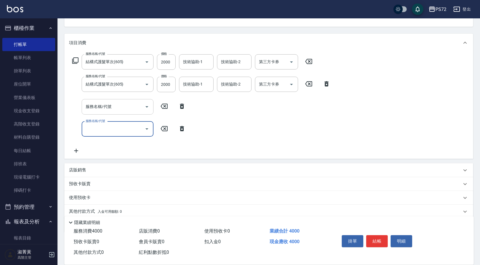
click at [107, 109] on input "服務名稱/代號" at bounding box center [113, 107] width 58 height 10
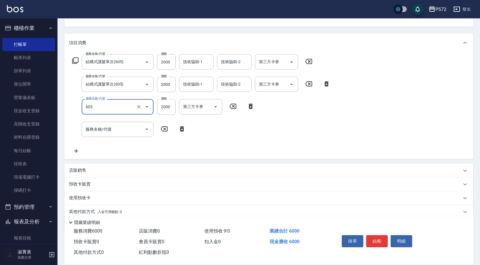
type input "結構式護髮單次(605)"
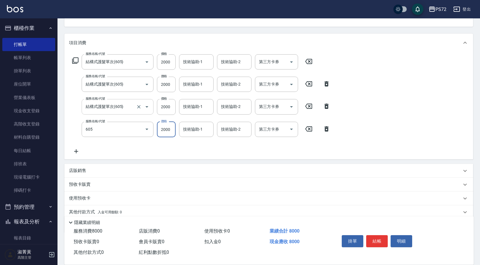
type input "結構式護髮單次(605)"
click at [161, 63] on input "2000" at bounding box center [166, 62] width 19 height 16
type input "1000"
click at [167, 85] on input "2000" at bounding box center [166, 85] width 19 height 16
click at [135, 106] on button "Clear" at bounding box center [139, 107] width 8 height 8
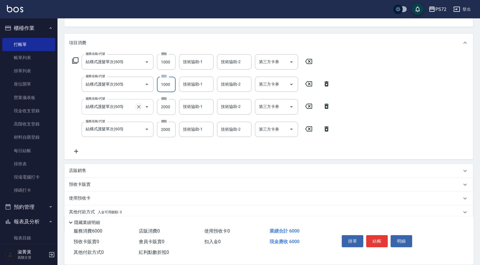
type input "1000"
type input "結構式護髮單次(605)"
click at [138, 105] on icon "Clear" at bounding box center [139, 107] width 6 height 6
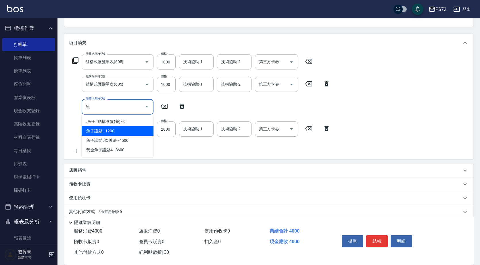
click at [110, 129] on span "魚子護髮 - 1200" at bounding box center [118, 131] width 72 height 9
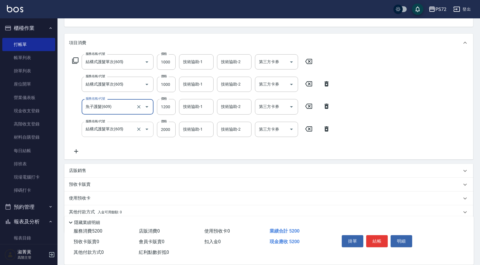
type input "魚子護髮(609)"
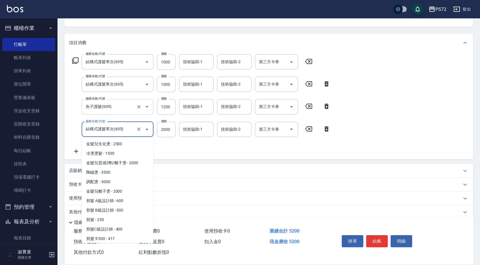
click at [109, 126] on input "結構式護髮單次(605)" at bounding box center [109, 129] width 51 height 10
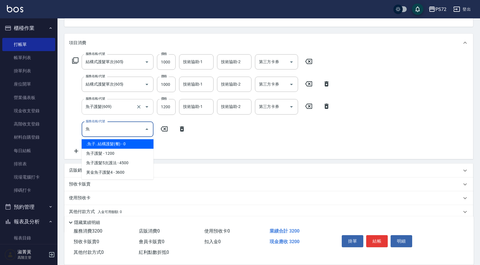
click at [120, 149] on span "魚子護髮 - 1200" at bounding box center [118, 153] width 72 height 9
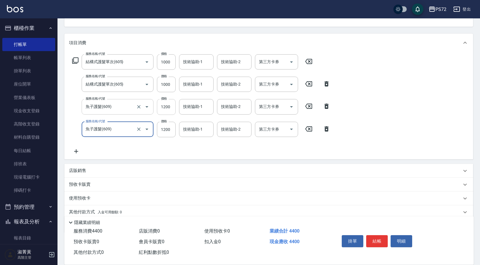
type input "魚子護髮(609)"
click at [163, 108] on input "1200" at bounding box center [166, 107] width 19 height 16
type input "1000"
click at [163, 130] on input "1200" at bounding box center [166, 130] width 19 height 16
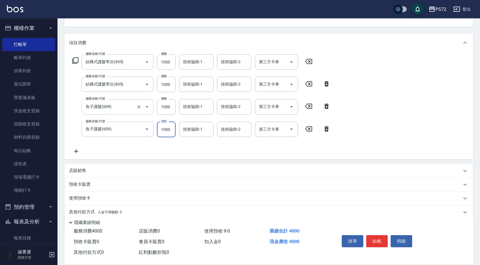
type input "1000"
click at [76, 172] on p "店販銷售" at bounding box center [77, 171] width 17 height 6
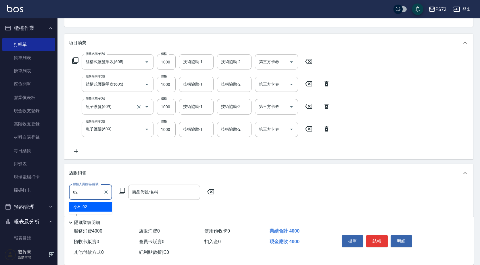
type input "小Hi-02"
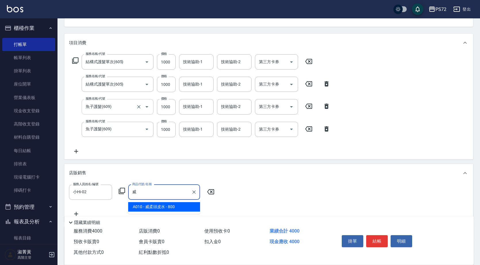
click at [146, 206] on span "A010 - 威柔頭皮水 - 800" at bounding box center [164, 206] width 72 height 9
type input "威柔頭皮水"
drag, startPoint x: 372, startPoint y: 237, endPoint x: 312, endPoint y: 181, distance: 82.4
click at [372, 237] on button "結帳" at bounding box center [377, 241] width 22 height 12
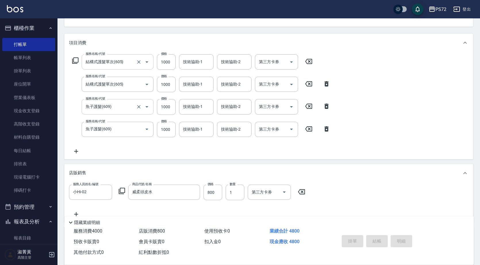
type input "[DATE] 20:32"
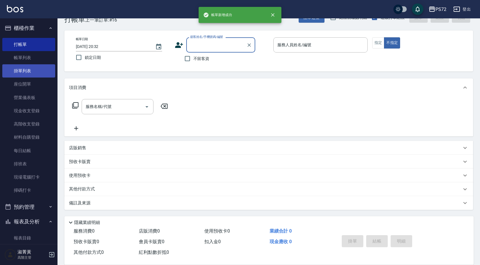
scroll to position [16, 0]
click at [36, 55] on link "帳單列表" at bounding box center [28, 57] width 53 height 13
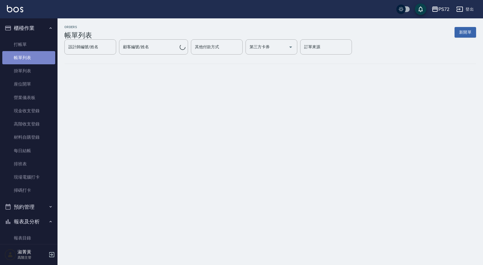
click at [36, 55] on link "帳單列表" at bounding box center [28, 57] width 53 height 13
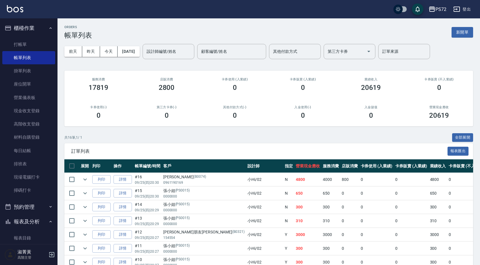
click at [173, 51] on div "設計師編號/姓名 設計師編號/姓名" at bounding box center [169, 51] width 52 height 15
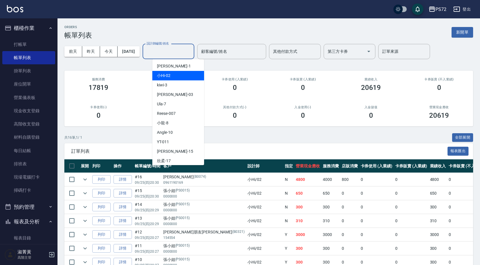
click at [174, 72] on div "小Hi -02" at bounding box center [178, 75] width 52 height 9
type input "小Hi-02"
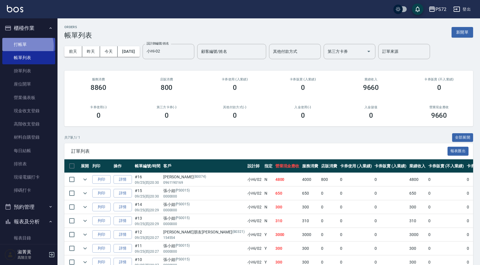
click at [24, 46] on link "打帳單" at bounding box center [28, 44] width 53 height 13
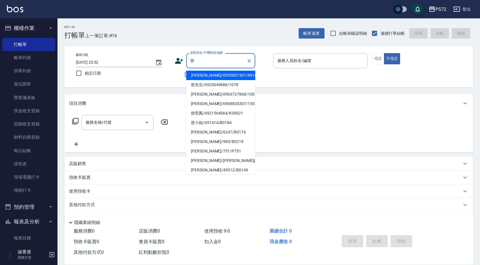
click at [209, 74] on li "[PERSON_NAME]/0935001301/9016" at bounding box center [220, 75] width 69 height 9
type input "[PERSON_NAME]/0935001301/9016"
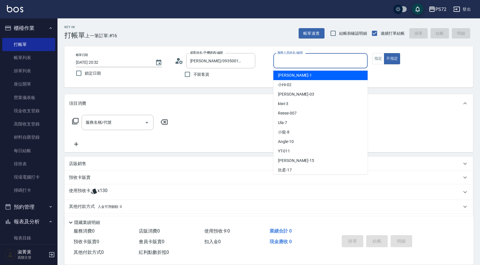
click at [320, 63] on input "服務人員姓名/編號" at bounding box center [320, 61] width 89 height 10
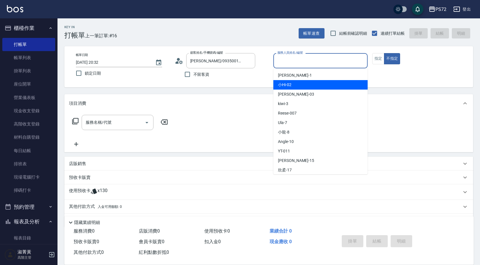
click at [306, 85] on div "小Hi -02" at bounding box center [320, 84] width 94 height 9
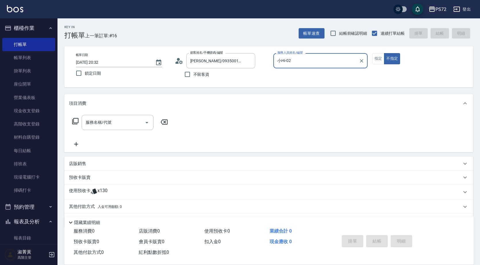
type input "小Hi-02"
click at [85, 181] on div "預收卡販賣" at bounding box center [268, 178] width 409 height 14
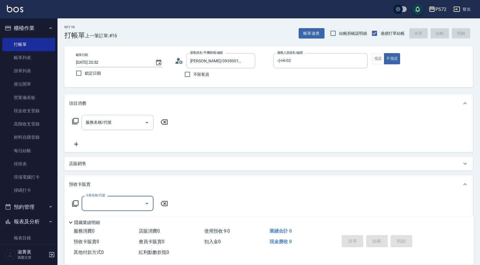
click at [90, 199] on input "卡券名稱/代號" at bounding box center [113, 204] width 58 height 10
click at [94, 218] on span "洗髮10送1" at bounding box center [118, 218] width 72 height 9
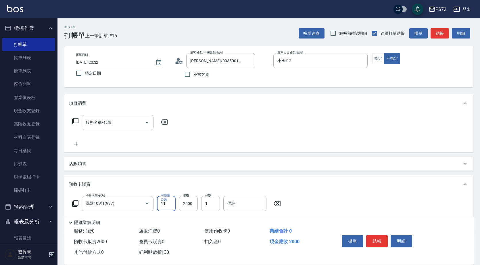
type input "洗髮10送1(997)"
type input "10"
click at [184, 206] on input "2000" at bounding box center [188, 204] width 19 height 16
type input "3000"
drag, startPoint x: 209, startPoint y: 203, endPoint x: 200, endPoint y: 205, distance: 9.1
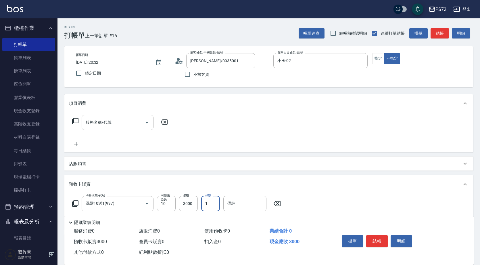
click at [200, 205] on div "卡券名稱/代號 洗髮10送1(997) 卡券名稱/代號 可使用次數 10 可使用次數 價格 3000 價格 張數 1 張數 備註 備註" at bounding box center [176, 204] width 215 height 16
type input "4"
click at [371, 235] on button "結帳" at bounding box center [377, 241] width 22 height 12
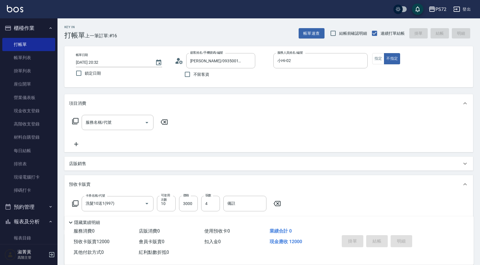
type input "[DATE] 20:34"
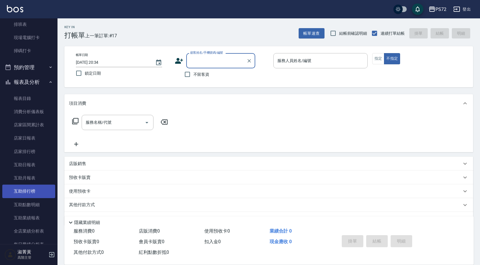
scroll to position [173, 0]
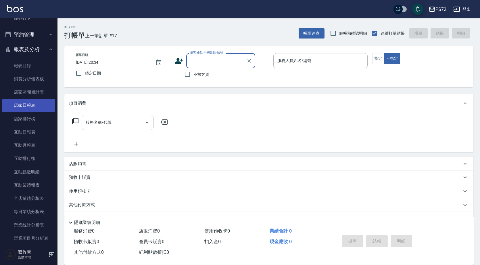
click at [27, 106] on link "店家日報表" at bounding box center [28, 105] width 53 height 13
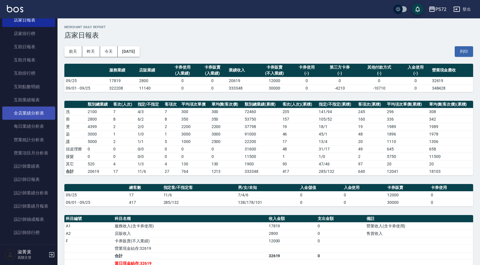
scroll to position [259, 0]
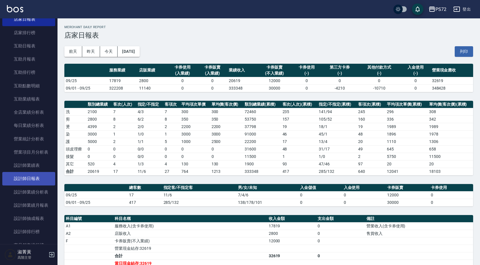
click at [22, 175] on link "設計師日報表" at bounding box center [28, 178] width 53 height 13
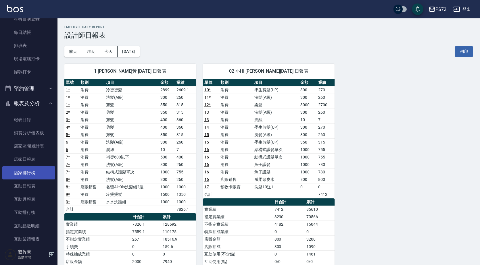
scroll to position [115, 0]
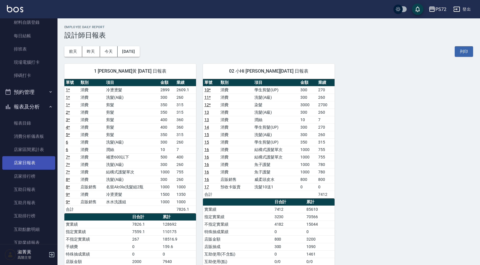
click at [30, 162] on link "店家日報表" at bounding box center [28, 162] width 53 height 13
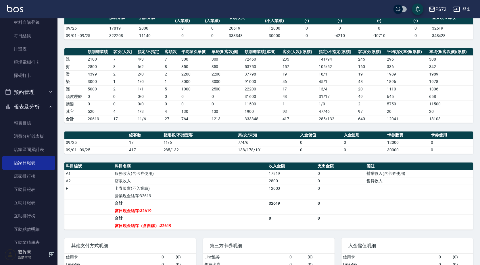
scroll to position [58, 0]
